Goal: Communication & Community: Answer question/provide support

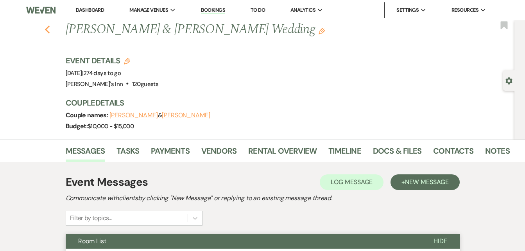
click at [50, 30] on use "button" at bounding box center [47, 29] width 5 height 9
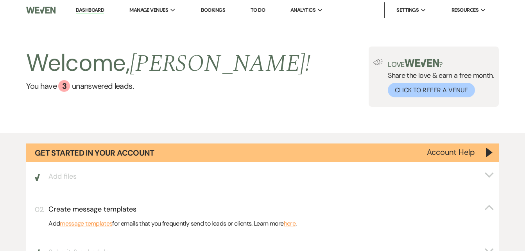
click at [213, 11] on link "Bookings" at bounding box center [213, 10] width 24 height 7
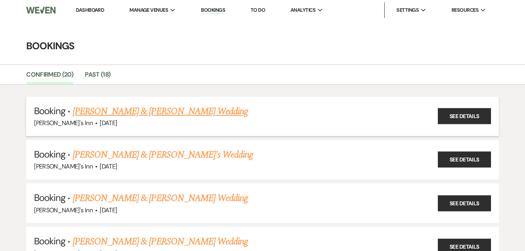
click at [147, 110] on link "[PERSON_NAME] & [PERSON_NAME] Wedding" at bounding box center [160, 111] width 175 height 14
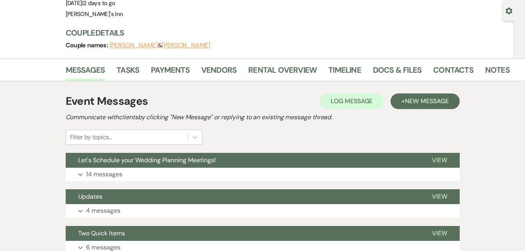
scroll to position [75, 0]
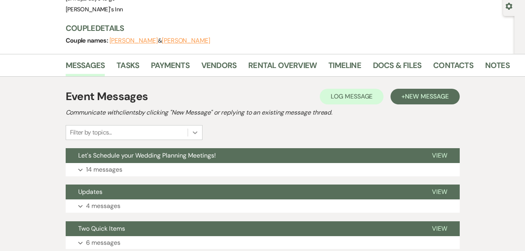
click at [197, 135] on div "Filter by topics..." at bounding box center [134, 132] width 137 height 15
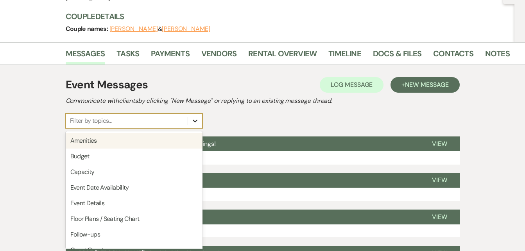
scroll to position [87, 0]
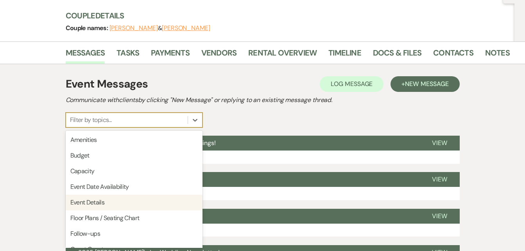
click at [98, 204] on div "Event Details" at bounding box center [134, 203] width 137 height 16
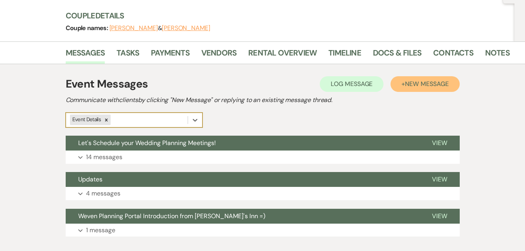
click at [421, 87] on span "New Message" at bounding box center [426, 84] width 43 height 8
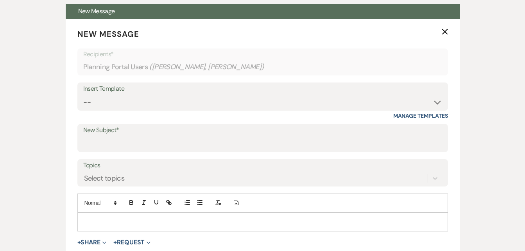
scroll to position [222, 0]
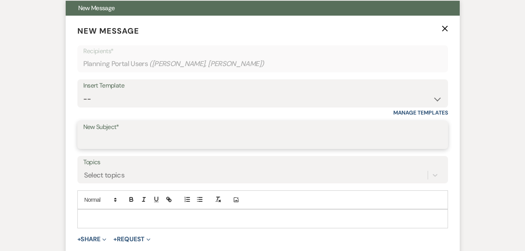
click at [99, 139] on input "New Subject*" at bounding box center [262, 140] width 359 height 15
type input "Event Details"
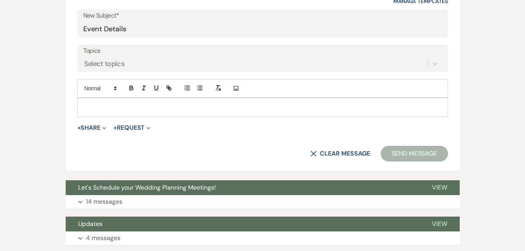
scroll to position [336, 0]
